Goal: Find specific page/section: Find specific page/section

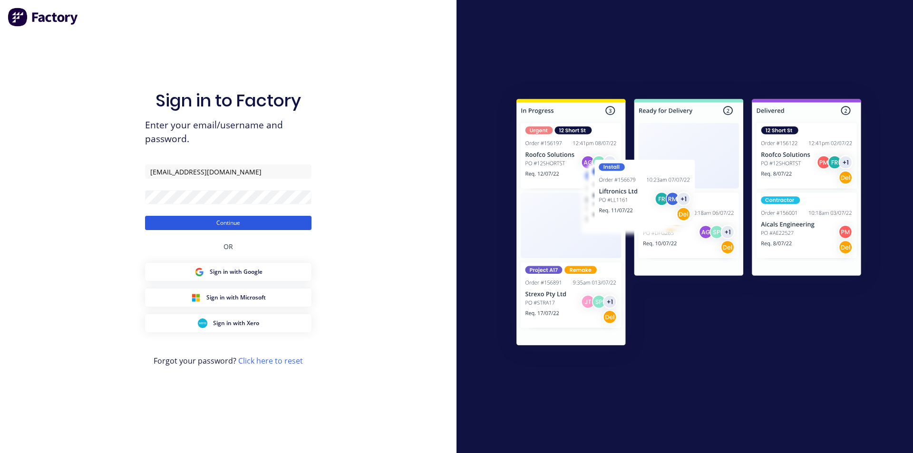
click at [260, 221] on button "Continue" at bounding box center [228, 223] width 166 height 14
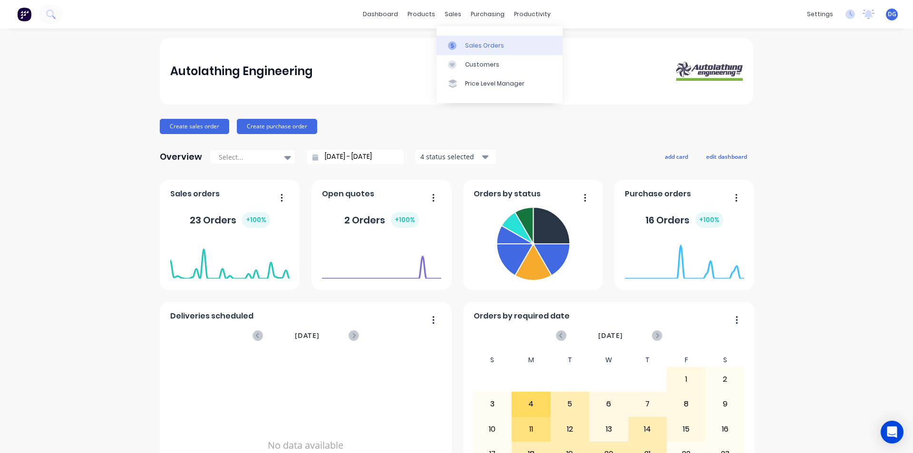
click at [479, 46] on div "Sales Orders" at bounding box center [484, 45] width 39 height 9
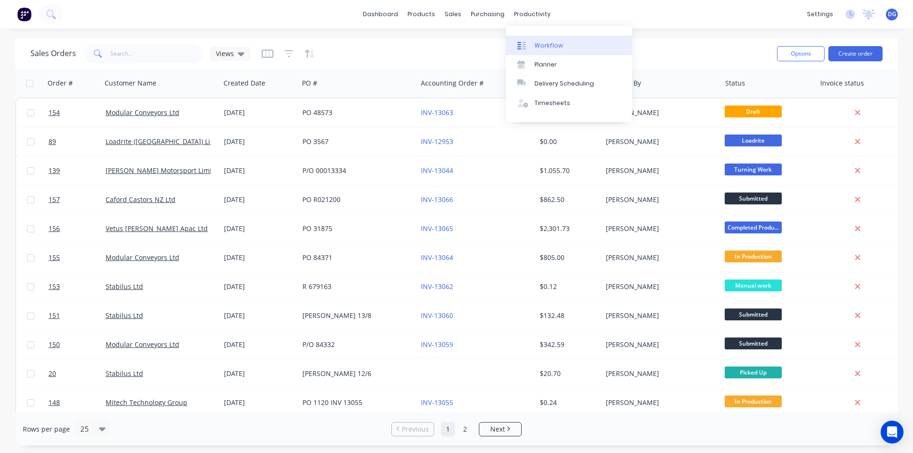
click at [547, 44] on div "Workflow" at bounding box center [548, 45] width 29 height 9
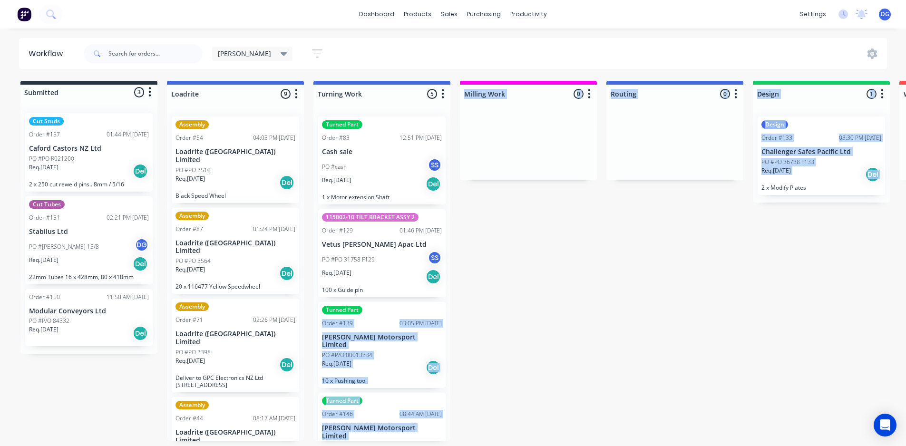
drag, startPoint x: 556, startPoint y: 307, endPoint x: 723, endPoint y: 319, distance: 167.8
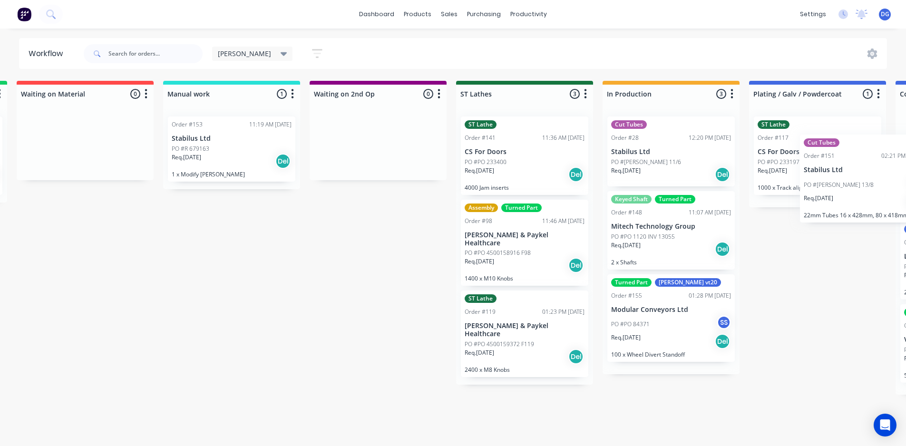
scroll to position [0, 1016]
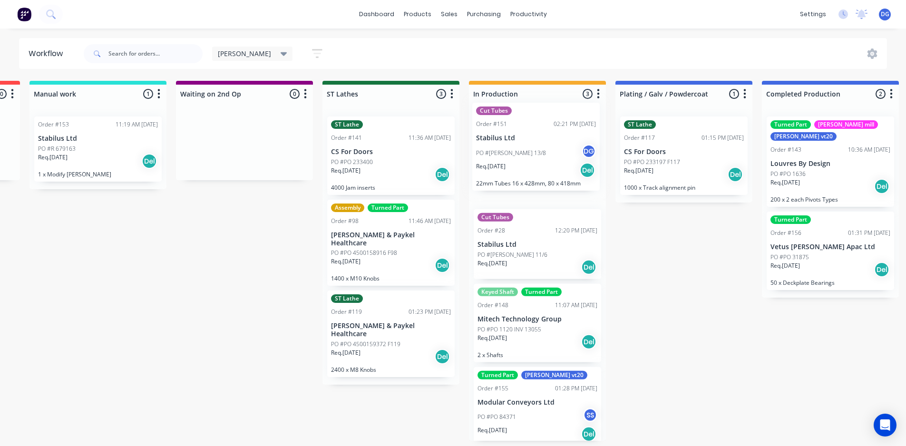
drag, startPoint x: 109, startPoint y: 248, endPoint x: 559, endPoint y: 154, distance: 459.4
click at [559, 154] on div "Submitted 3 Status colour #273444 hex #273444 Save Cancel Summaries Total order…" at bounding box center [183, 261] width 2413 height 360
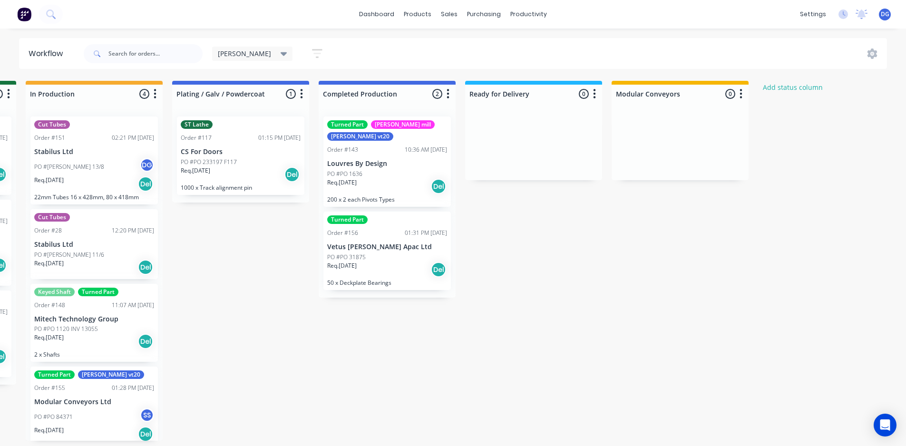
scroll to position [0, 1507]
